Goal: Transaction & Acquisition: Obtain resource

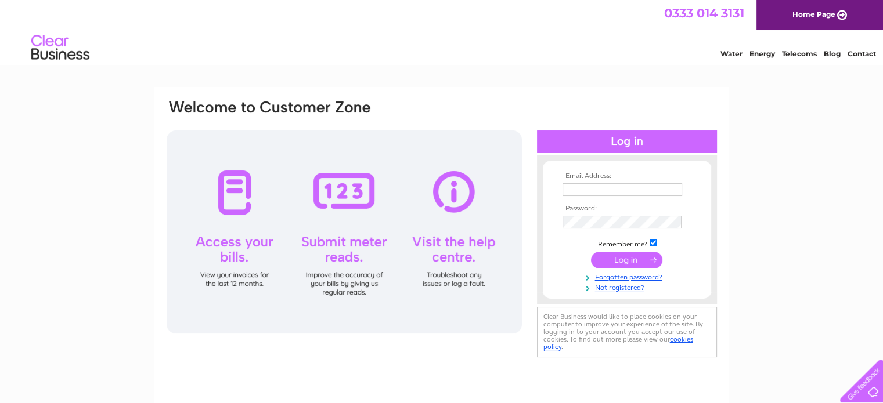
type input "managers@ddlcarehub.co.uk"
click at [626, 262] on input "submit" at bounding box center [626, 260] width 71 height 16
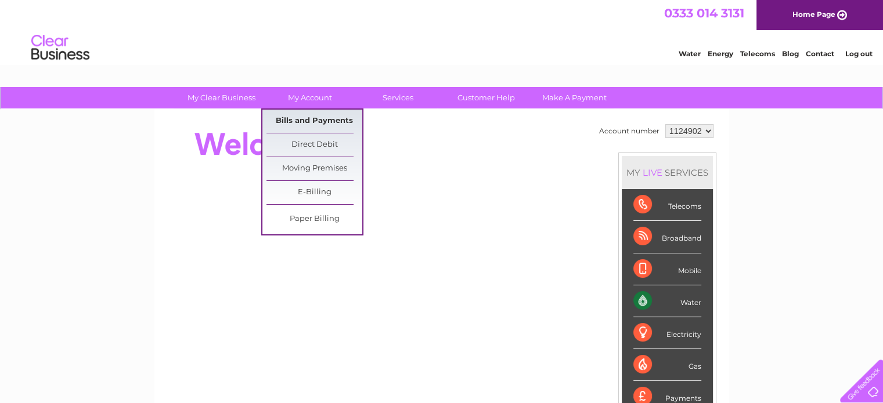
click at [303, 120] on link "Bills and Payments" at bounding box center [314, 121] width 96 height 23
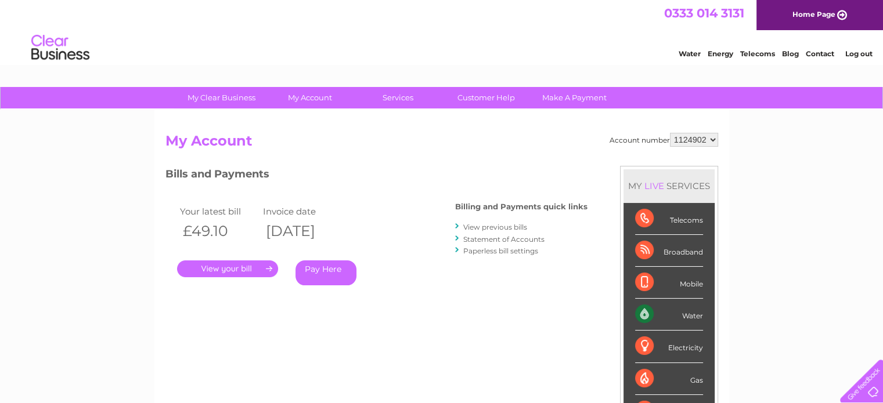
click at [219, 269] on link "." at bounding box center [227, 269] width 101 height 17
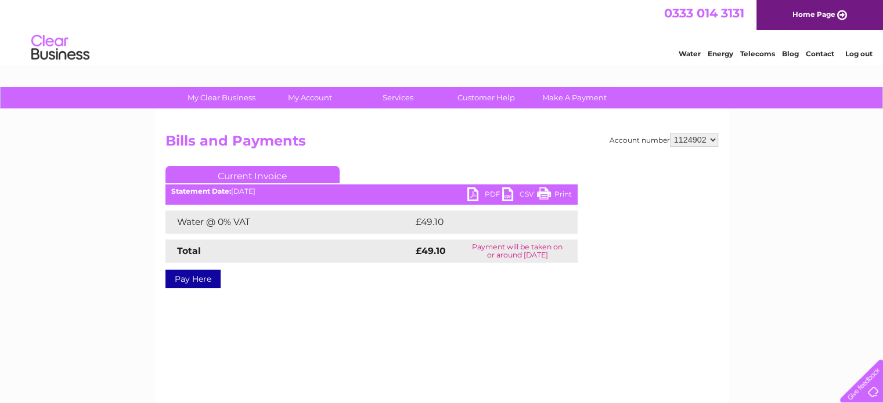
click at [485, 194] on link "PDF" at bounding box center [484, 195] width 35 height 17
click at [858, 55] on link "Log out" at bounding box center [857, 53] width 27 height 9
